Goal: Book appointment/travel/reservation

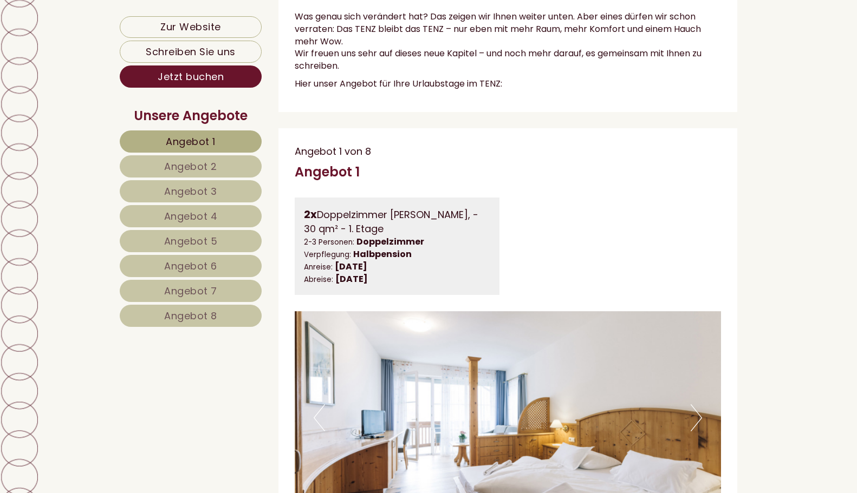
scroll to position [722, 0]
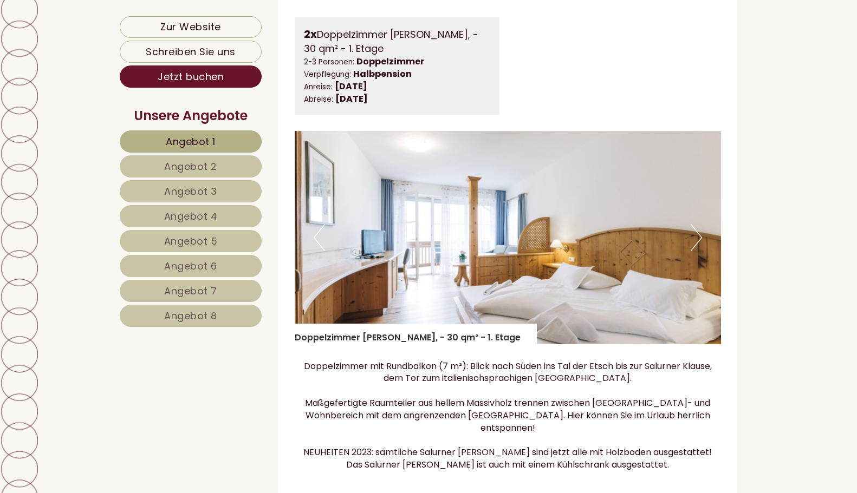
click at [698, 250] on button "Next" at bounding box center [695, 237] width 11 height 27
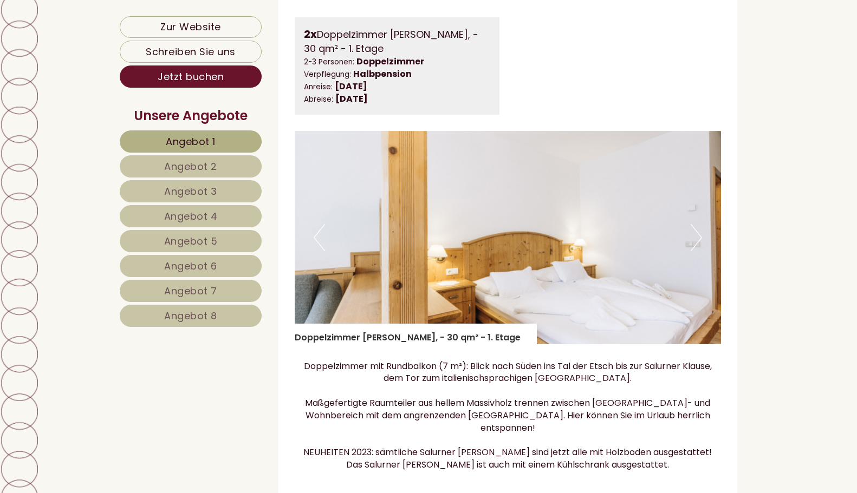
click at [698, 250] on button "Next" at bounding box center [695, 237] width 11 height 27
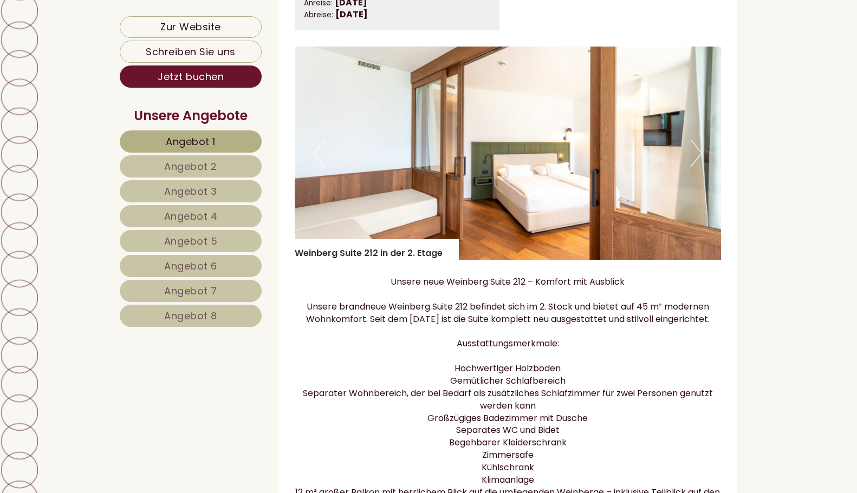
scroll to position [1624, 0]
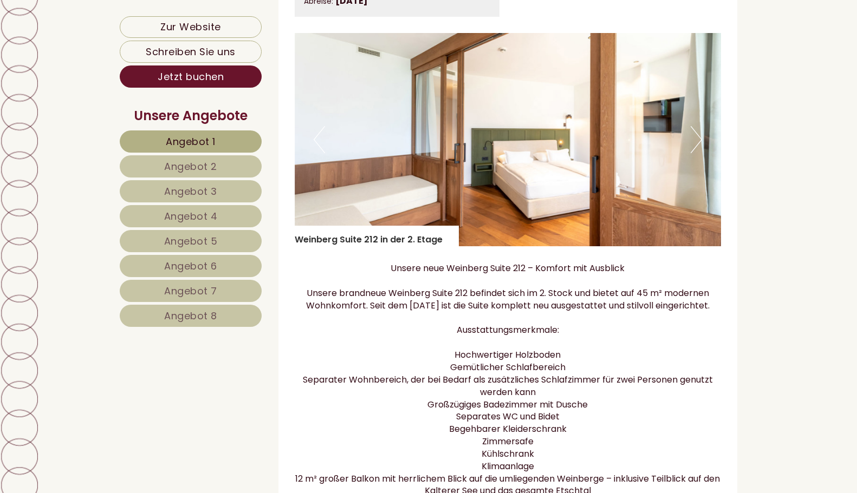
click at [701, 138] on button "Next" at bounding box center [695, 139] width 11 height 27
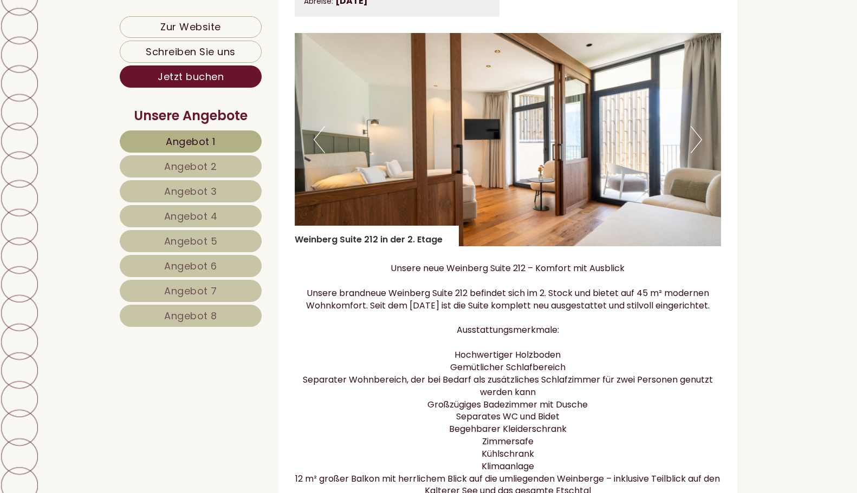
click at [701, 138] on button "Next" at bounding box center [695, 139] width 11 height 27
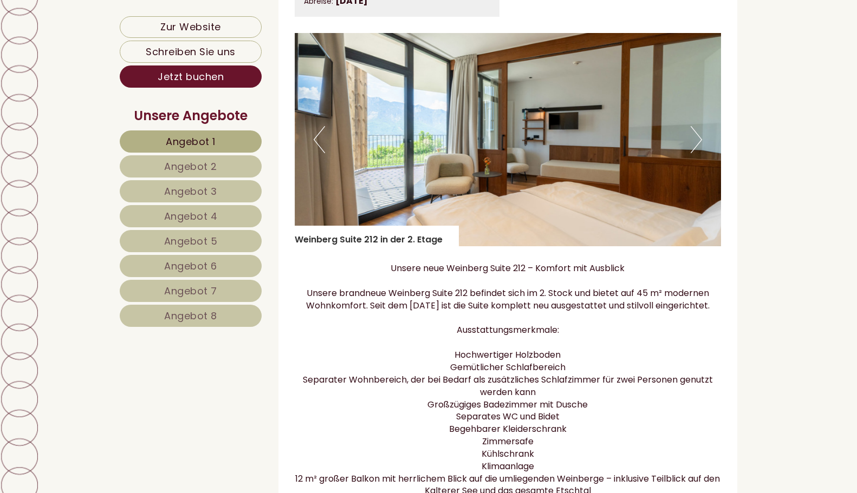
click at [701, 138] on button "Next" at bounding box center [695, 139] width 11 height 27
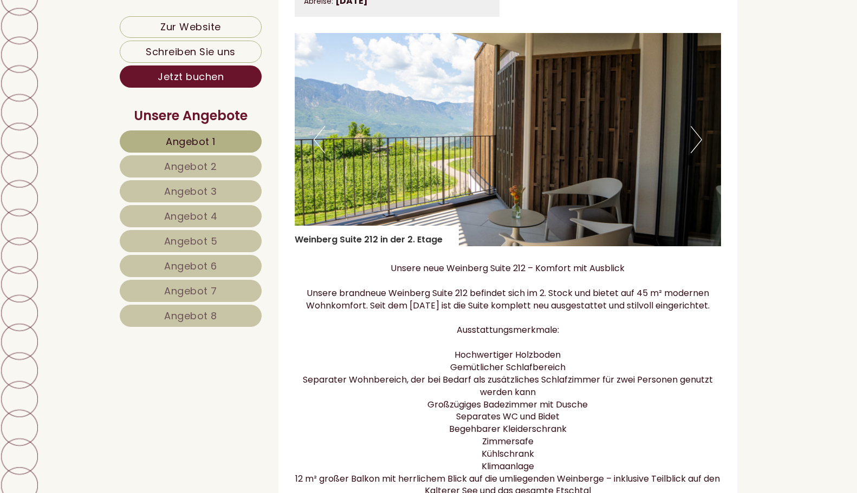
click at [701, 138] on button "Next" at bounding box center [695, 139] width 11 height 27
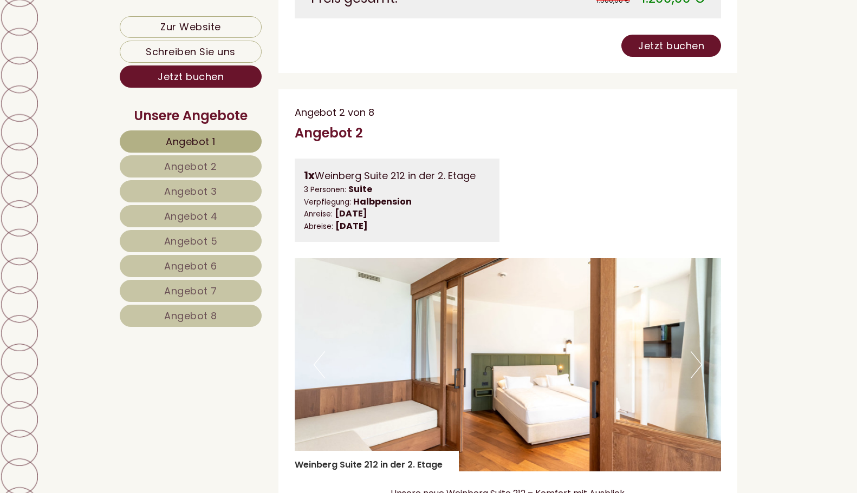
scroll to position [4512, 0]
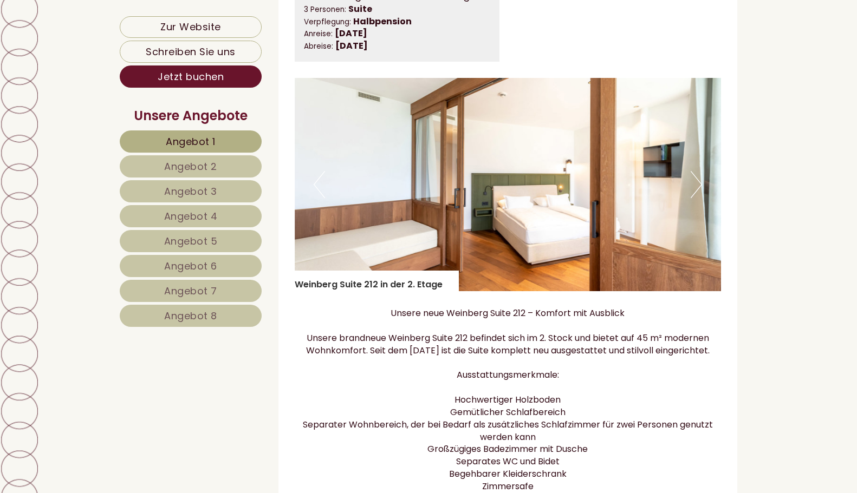
click at [697, 171] on button "Next" at bounding box center [695, 184] width 11 height 27
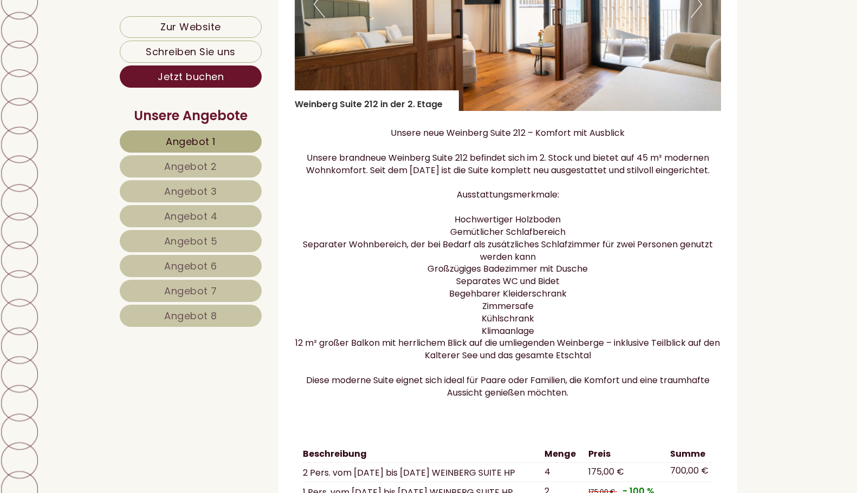
scroll to position [4873, 0]
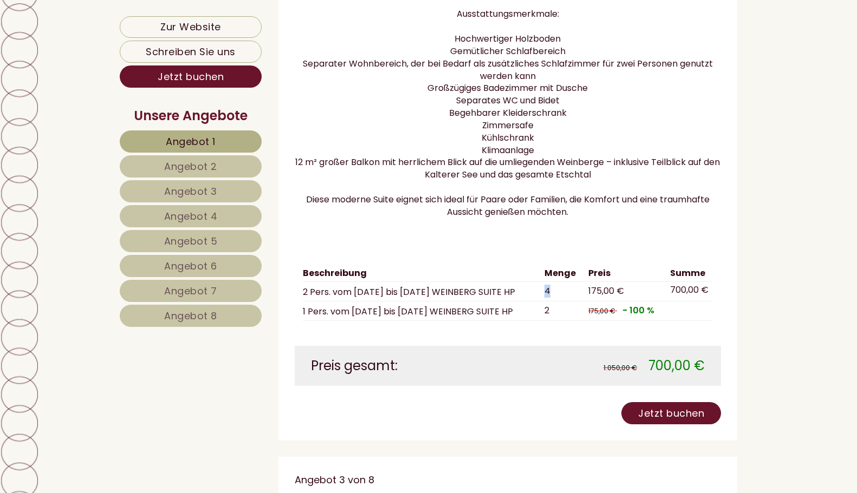
click at [540, 282] on td "4" at bounding box center [562, 291] width 44 height 19
drag, startPoint x: 538, startPoint y: 265, endPoint x: 557, endPoint y: 269, distance: 18.7
click at [557, 282] on td "4" at bounding box center [562, 291] width 44 height 19
click at [550, 282] on td "4" at bounding box center [562, 291] width 44 height 19
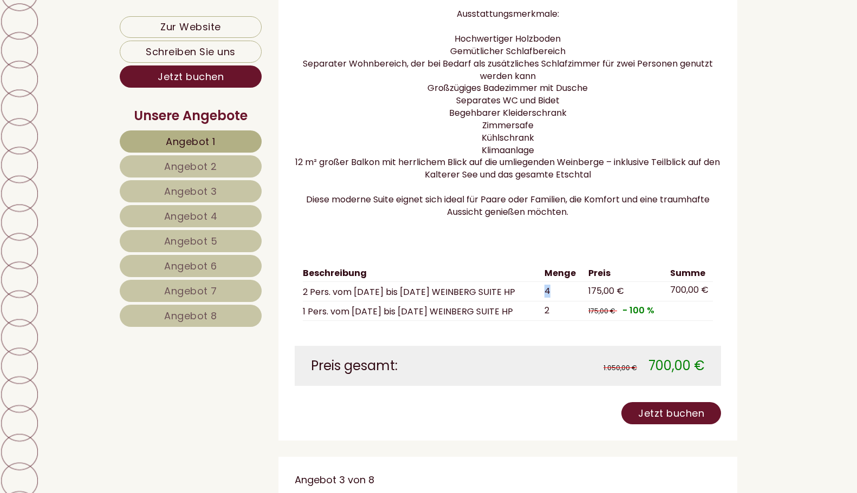
click at [541, 282] on td "4" at bounding box center [562, 291] width 44 height 19
